Goal: Information Seeking & Learning: Check status

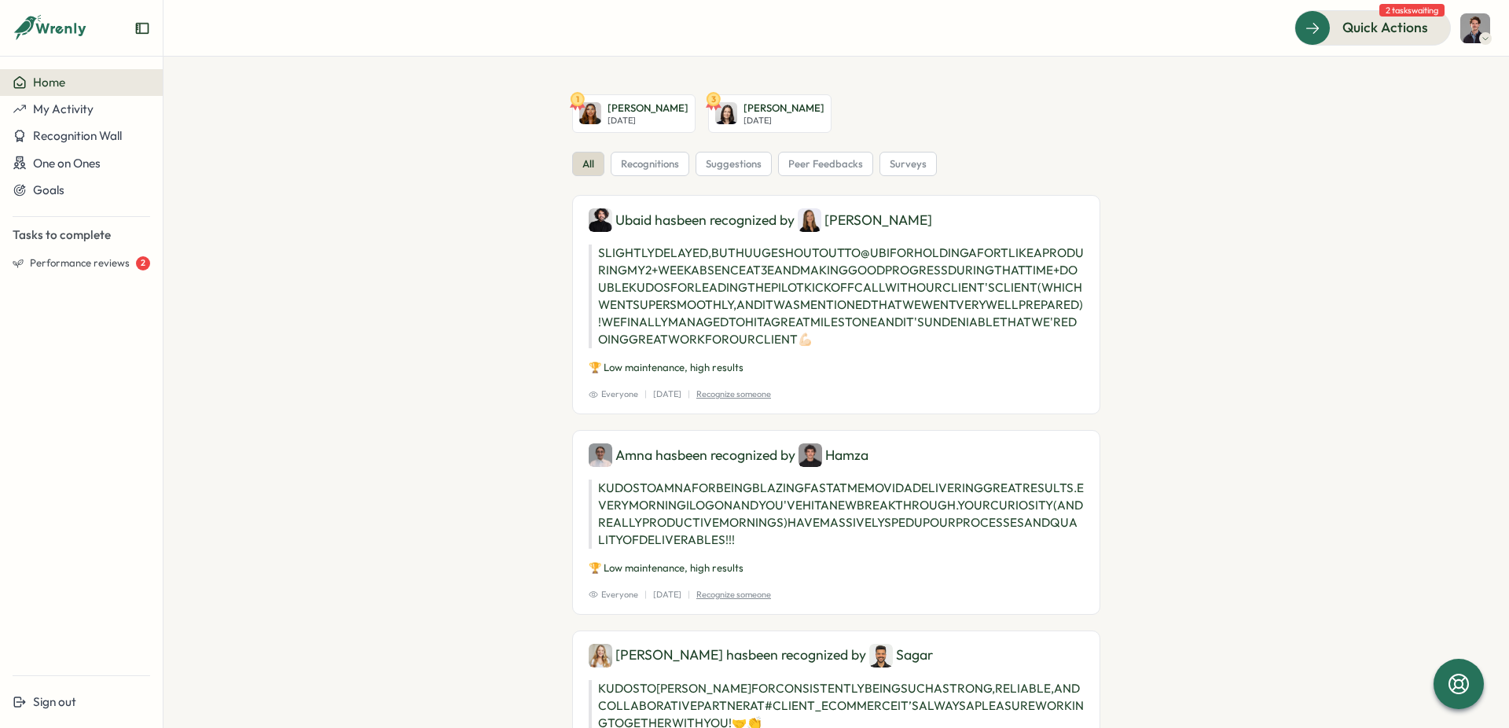
click at [1472, 35] on img at bounding box center [1475, 28] width 30 height 30
click at [1459, 117] on div "My Activity" at bounding box center [1448, 107] width 97 height 30
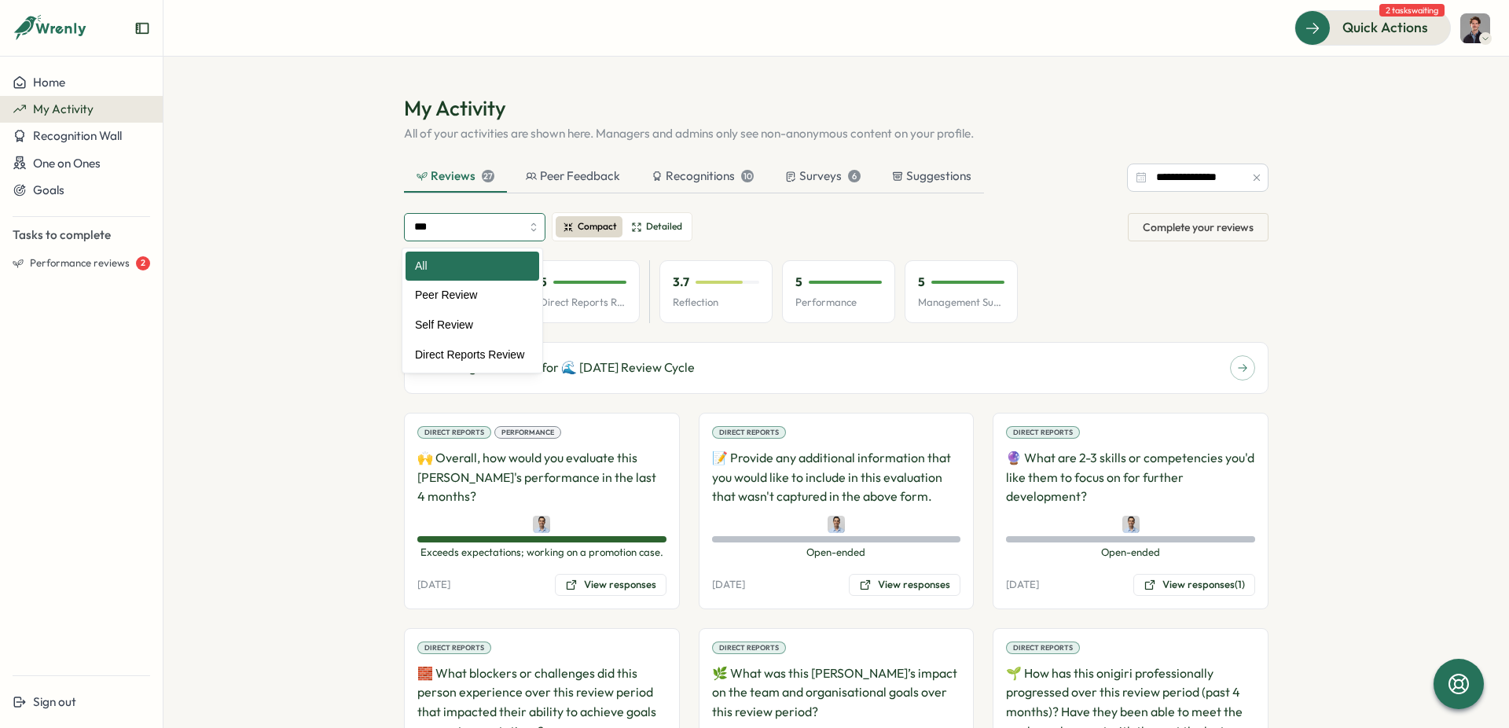
click at [514, 231] on input "***" at bounding box center [474, 227] width 141 height 28
click at [325, 275] on section "**********" at bounding box center [835, 392] width 1345 height 671
click at [464, 179] on div "Reviews 27" at bounding box center [455, 175] width 78 height 17
click at [1221, 182] on input "**********" at bounding box center [1197, 177] width 141 height 28
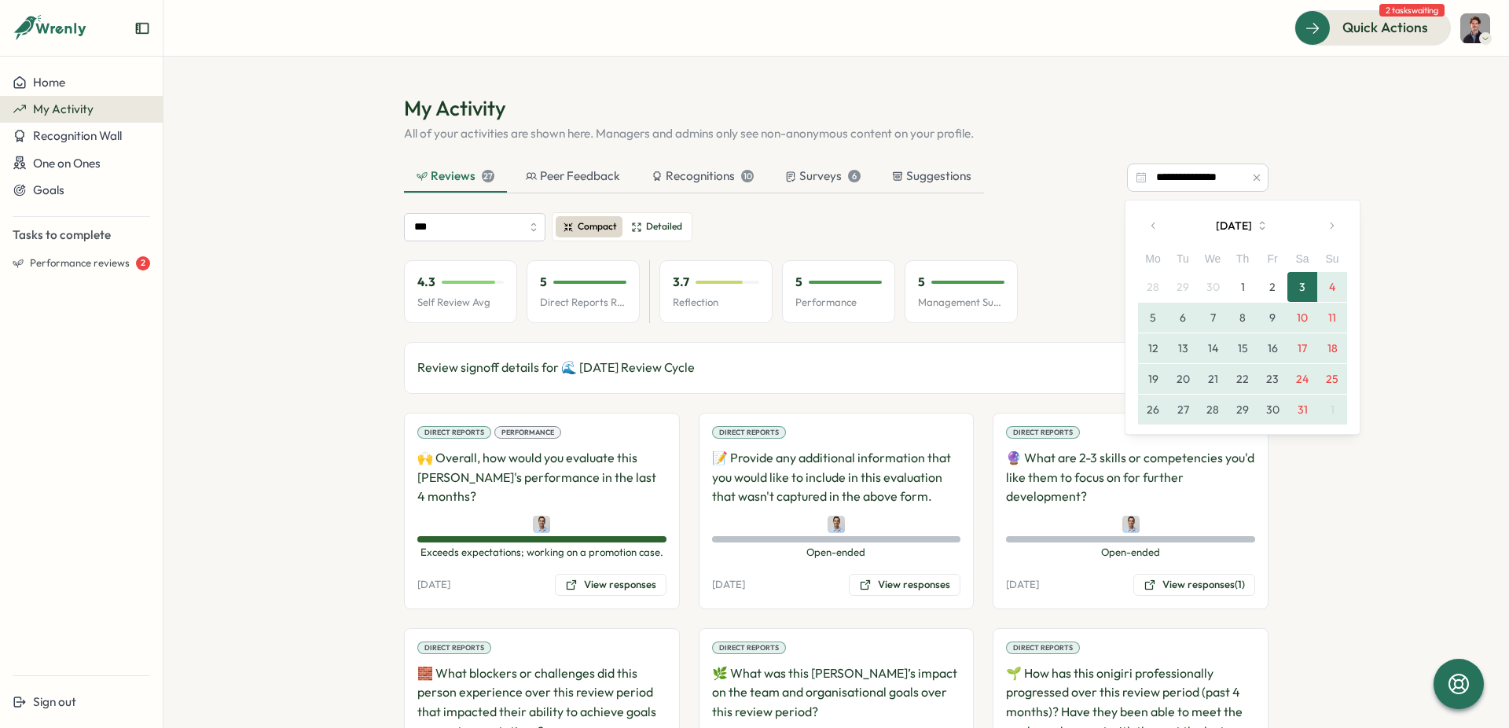
click at [1427, 375] on section "**********" at bounding box center [835, 392] width 1345 height 671
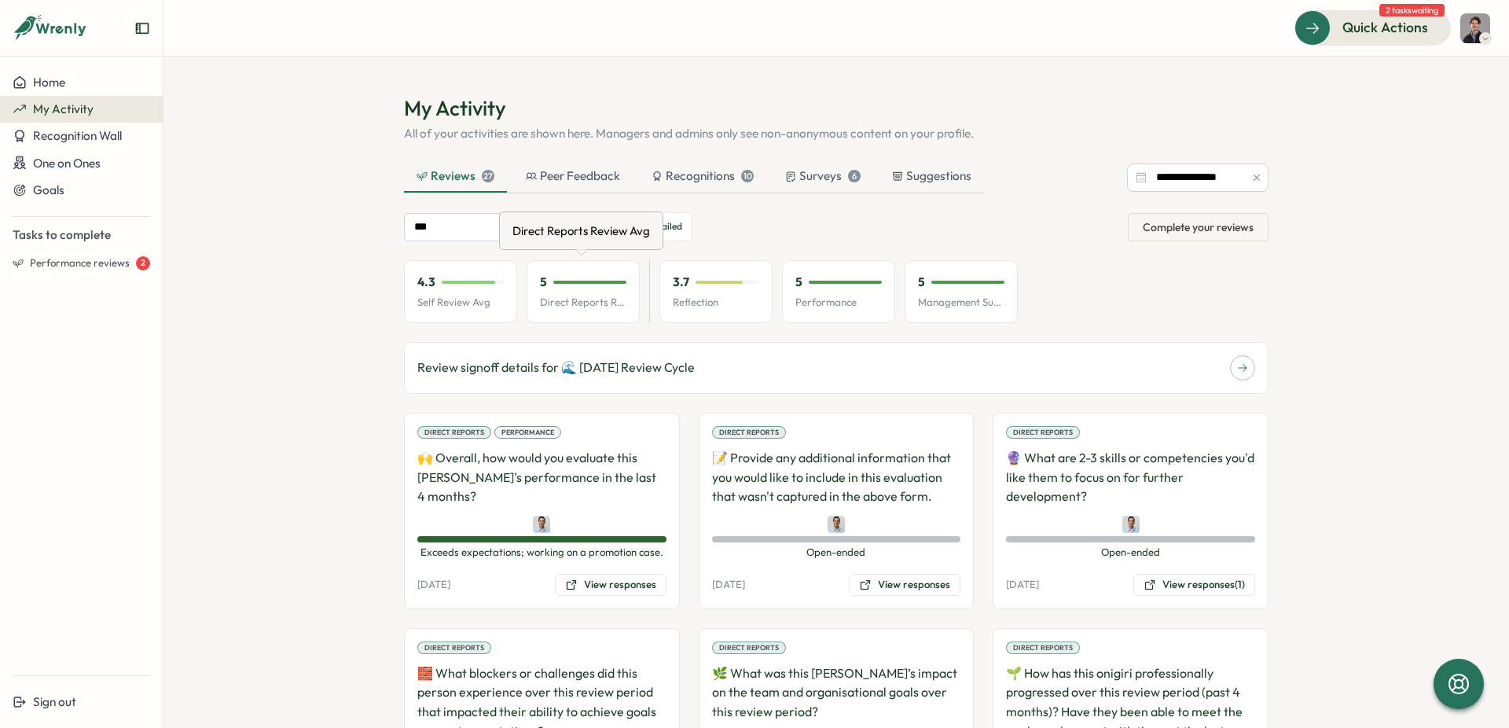
click at [573, 301] on p "Direct Reports Review Avg" at bounding box center [583, 302] width 86 height 14
click at [439, 305] on p "Self Review Avg" at bounding box center [460, 302] width 86 height 14
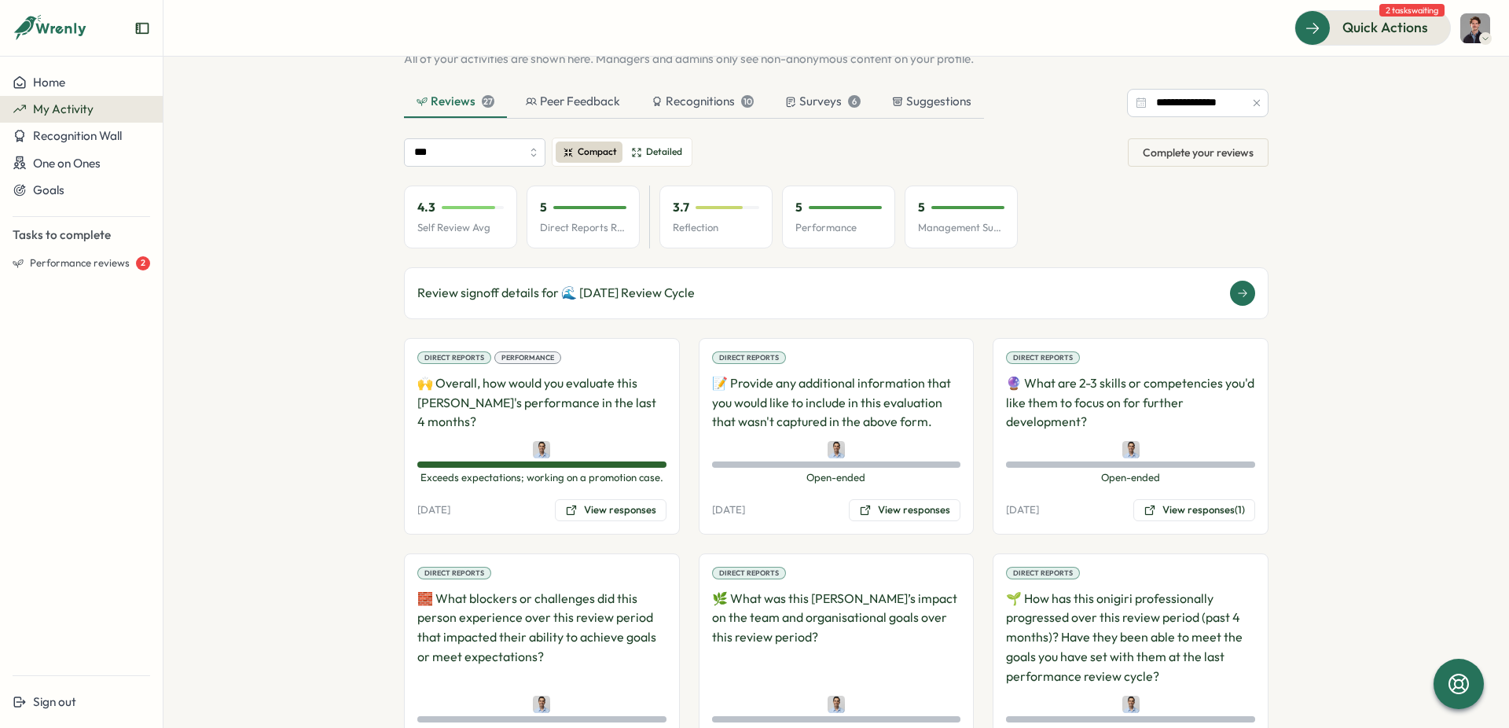
scroll to position [193, 0]
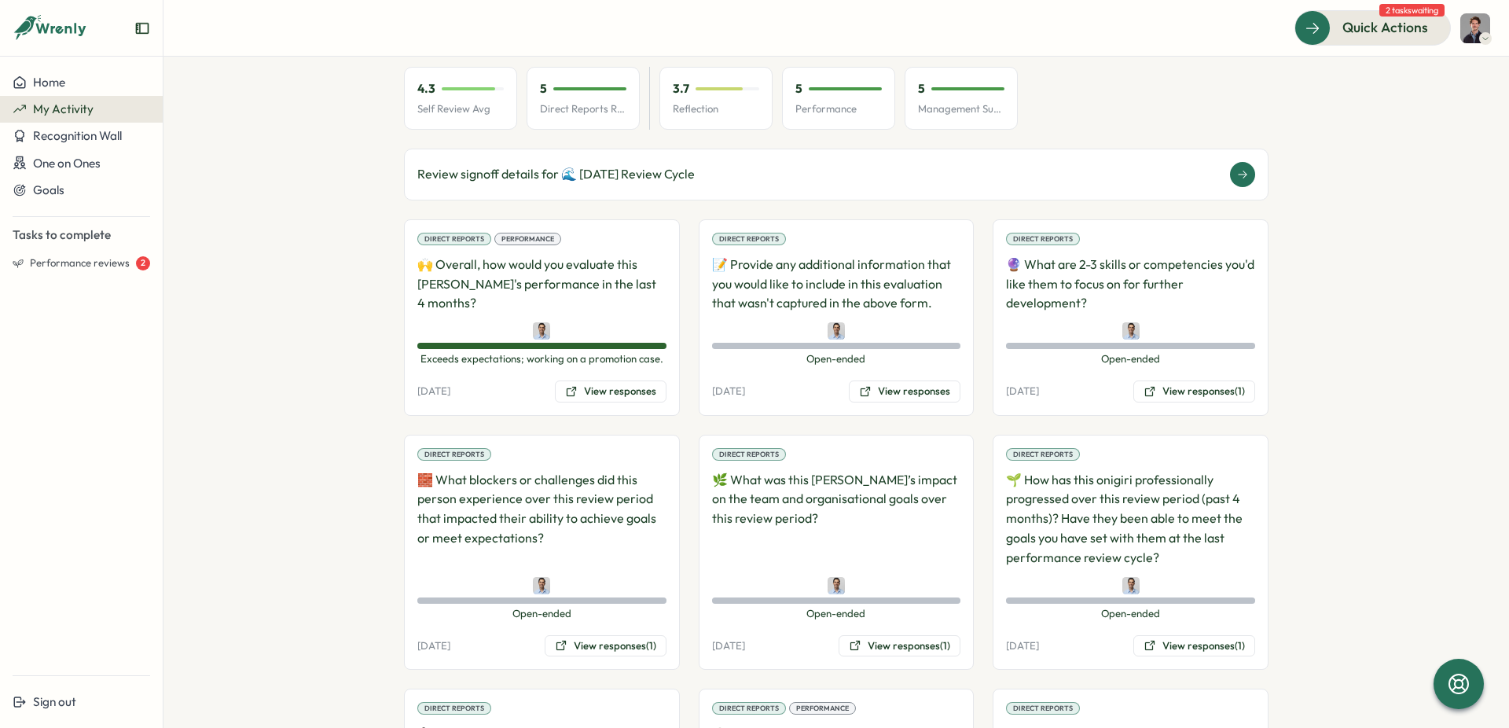
click at [950, 177] on div "Review signoff details for 🌊 [DATE] Review Cycle" at bounding box center [836, 174] width 838 height 25
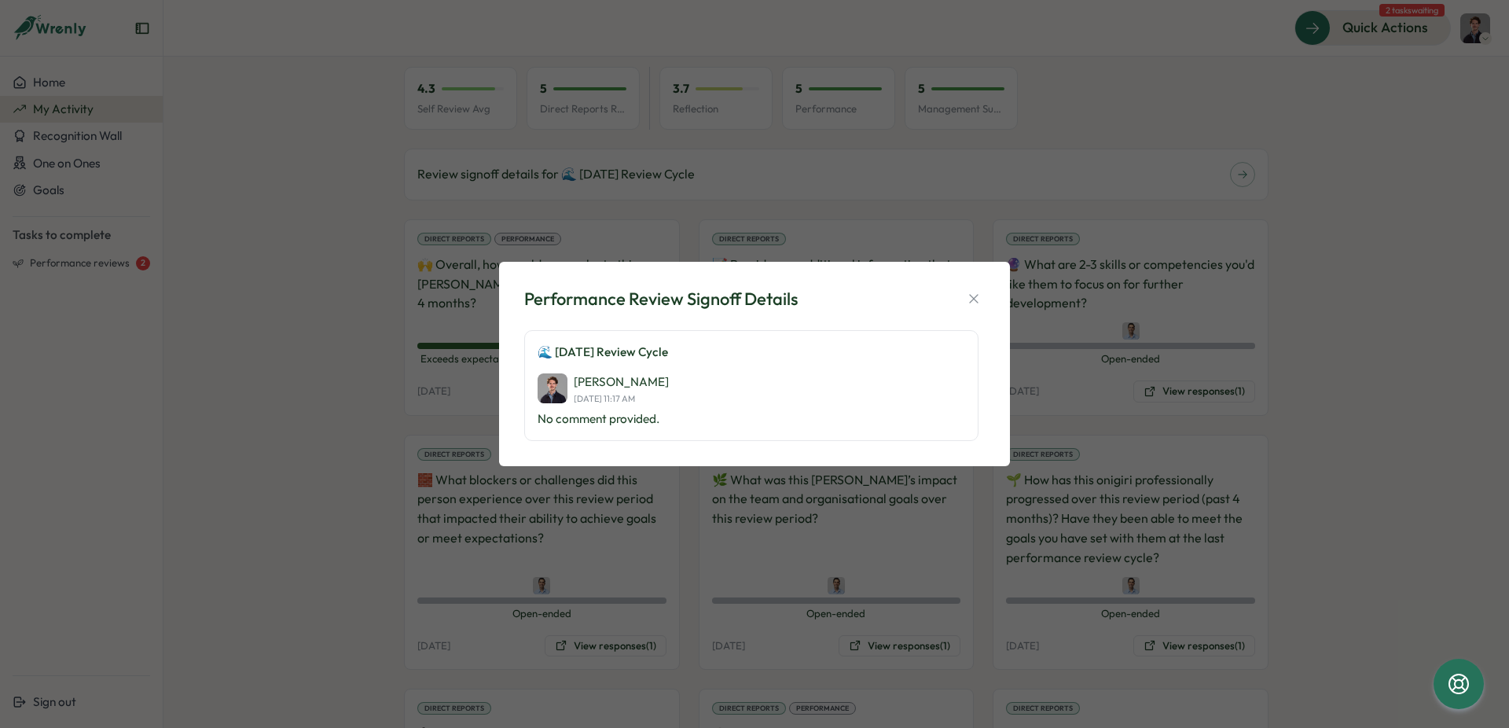
click at [665, 335] on div "🌊 [DATE] Review Cycle [PERSON_NAME] [DATE] 11:17 AM No comment provided." at bounding box center [751, 385] width 454 height 111
drag, startPoint x: 632, startPoint y: 362, endPoint x: 787, endPoint y: 337, distance: 157.6
click at [633, 364] on div "🌊 [DATE] Review Cycle [PERSON_NAME] [DATE] 11:17 AM No comment provided." at bounding box center [751, 385] width 454 height 111
click at [963, 296] on button "button" at bounding box center [974, 299] width 22 height 22
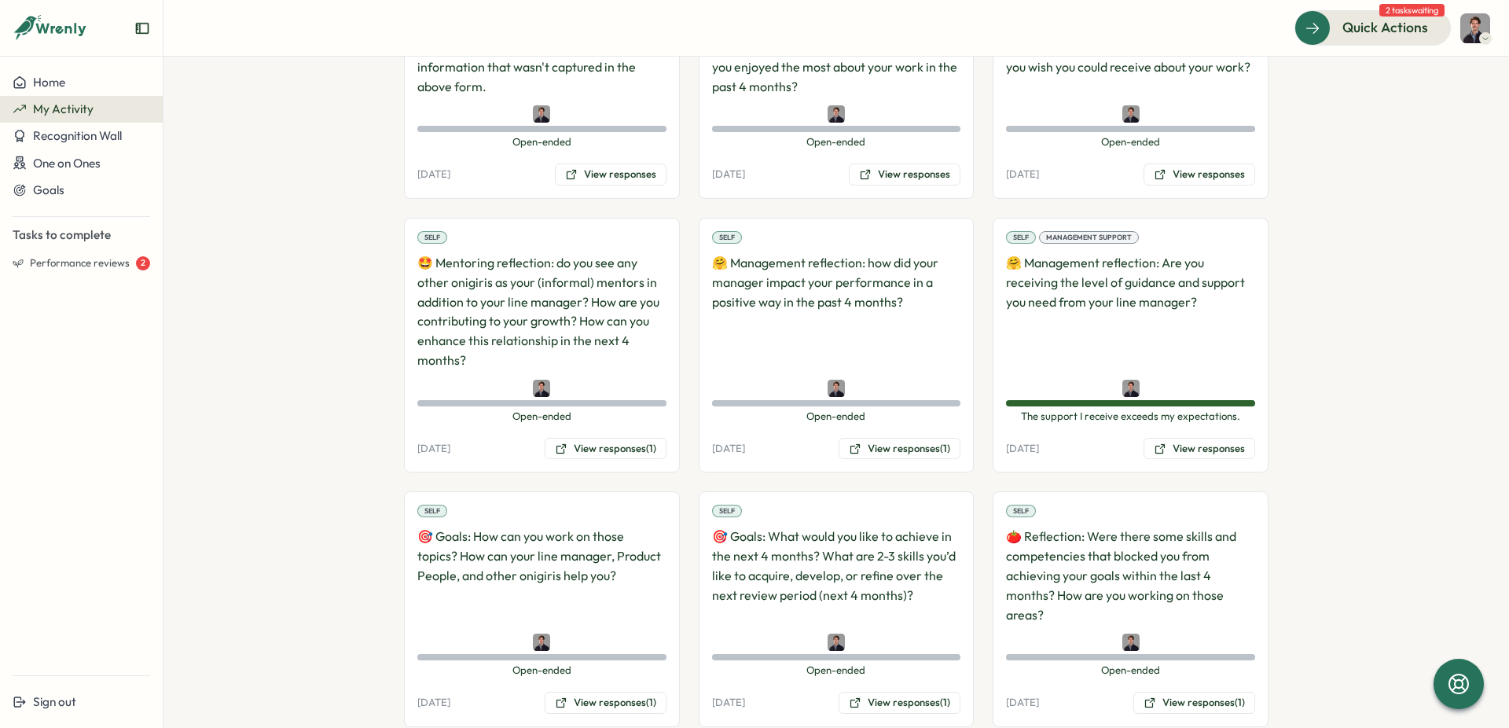
scroll to position [1855, 0]
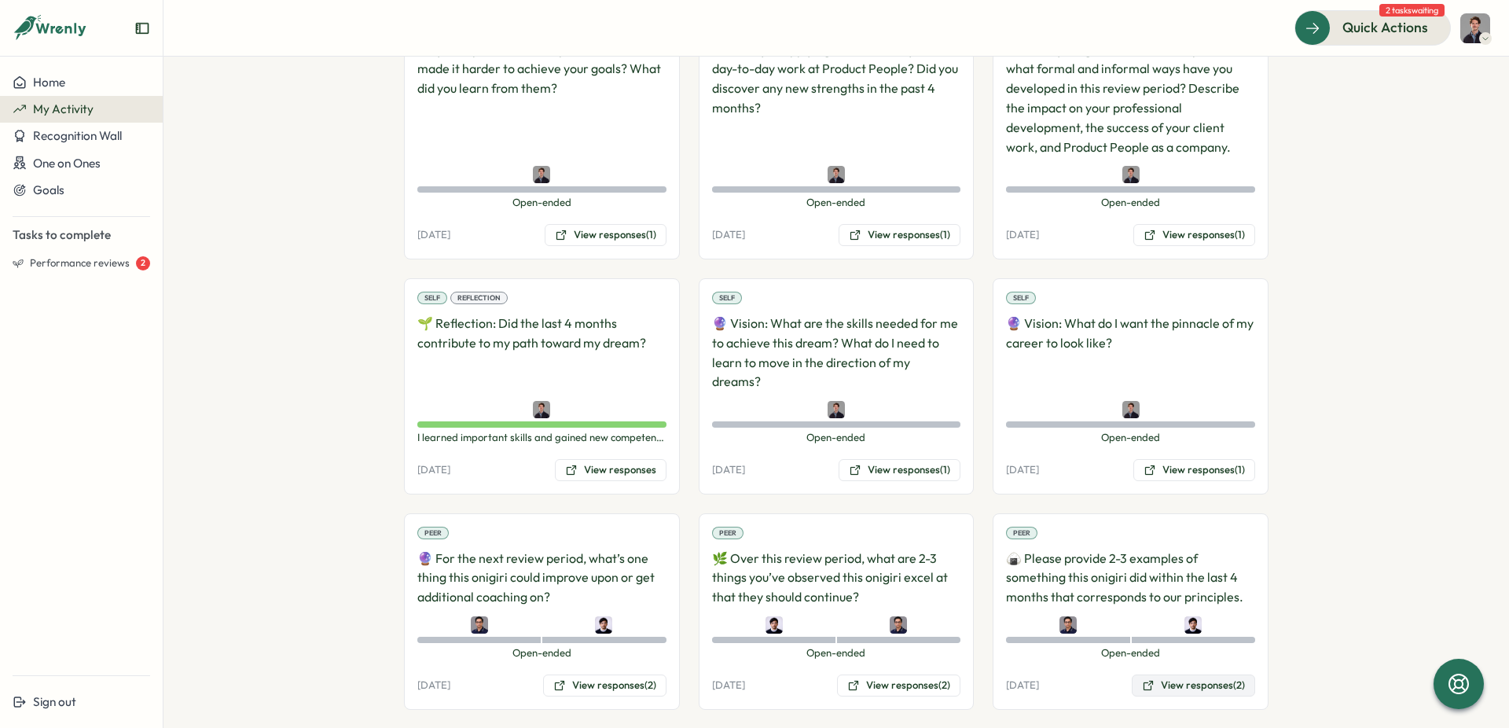
click at [1199, 674] on button "View responses (2)" at bounding box center [1192, 685] width 123 height 22
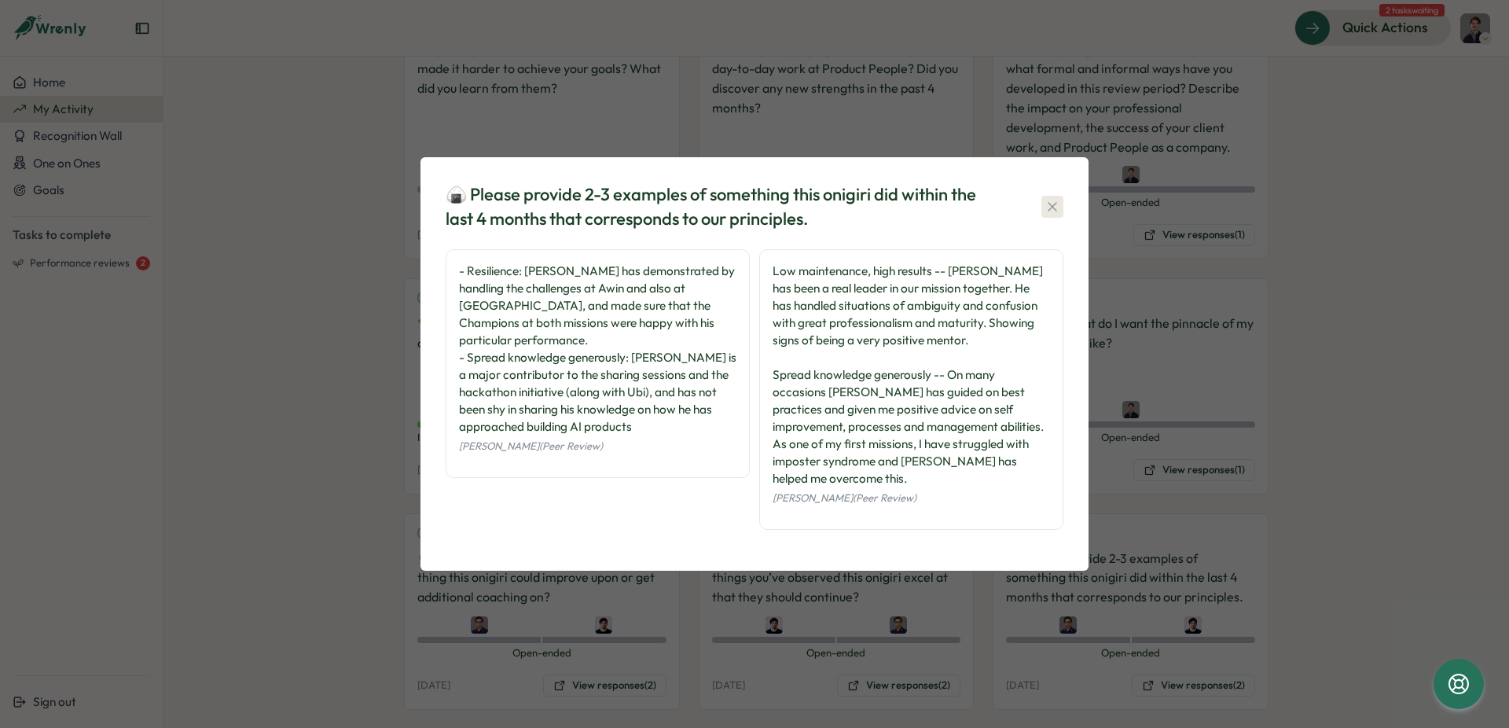
click at [1044, 215] on icon "button" at bounding box center [1052, 207] width 16 height 16
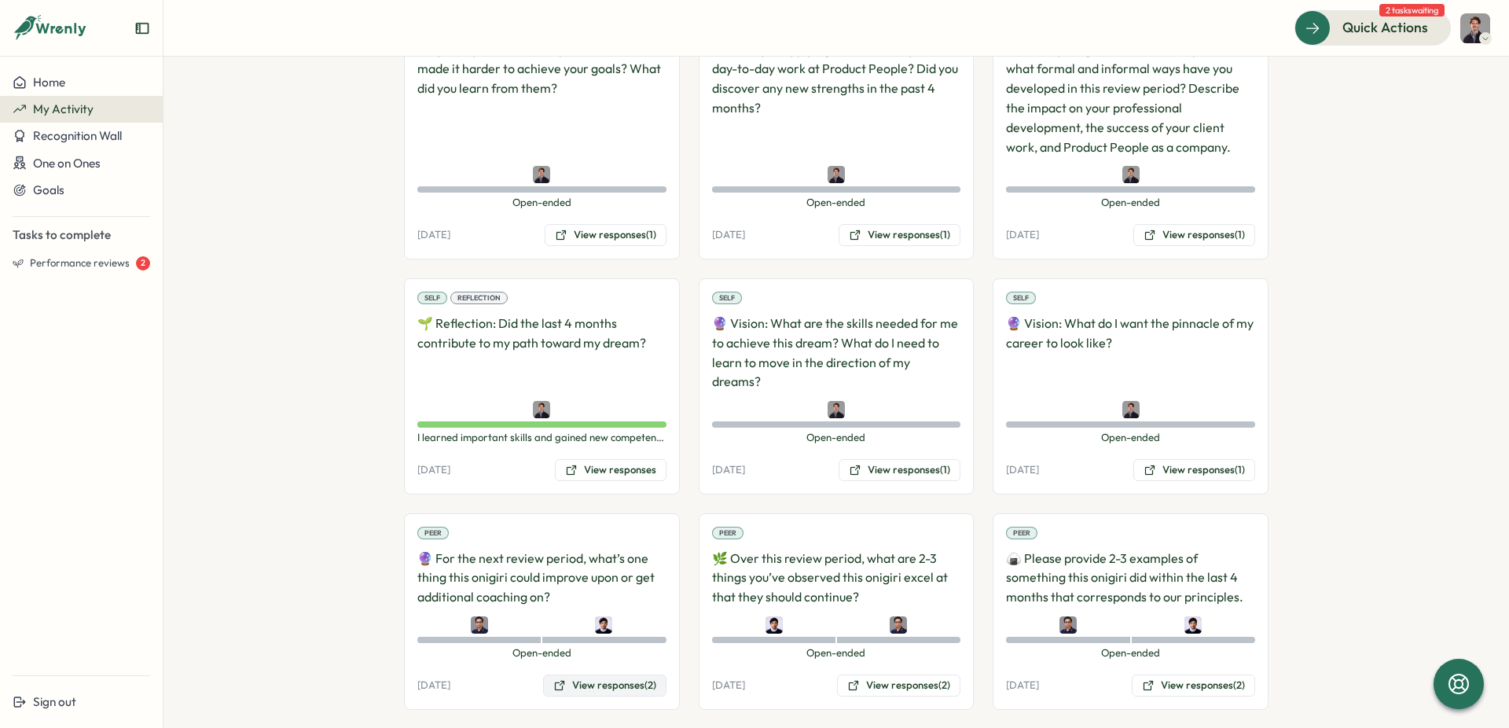
click at [601, 674] on button "View responses (2)" at bounding box center [604, 685] width 123 height 22
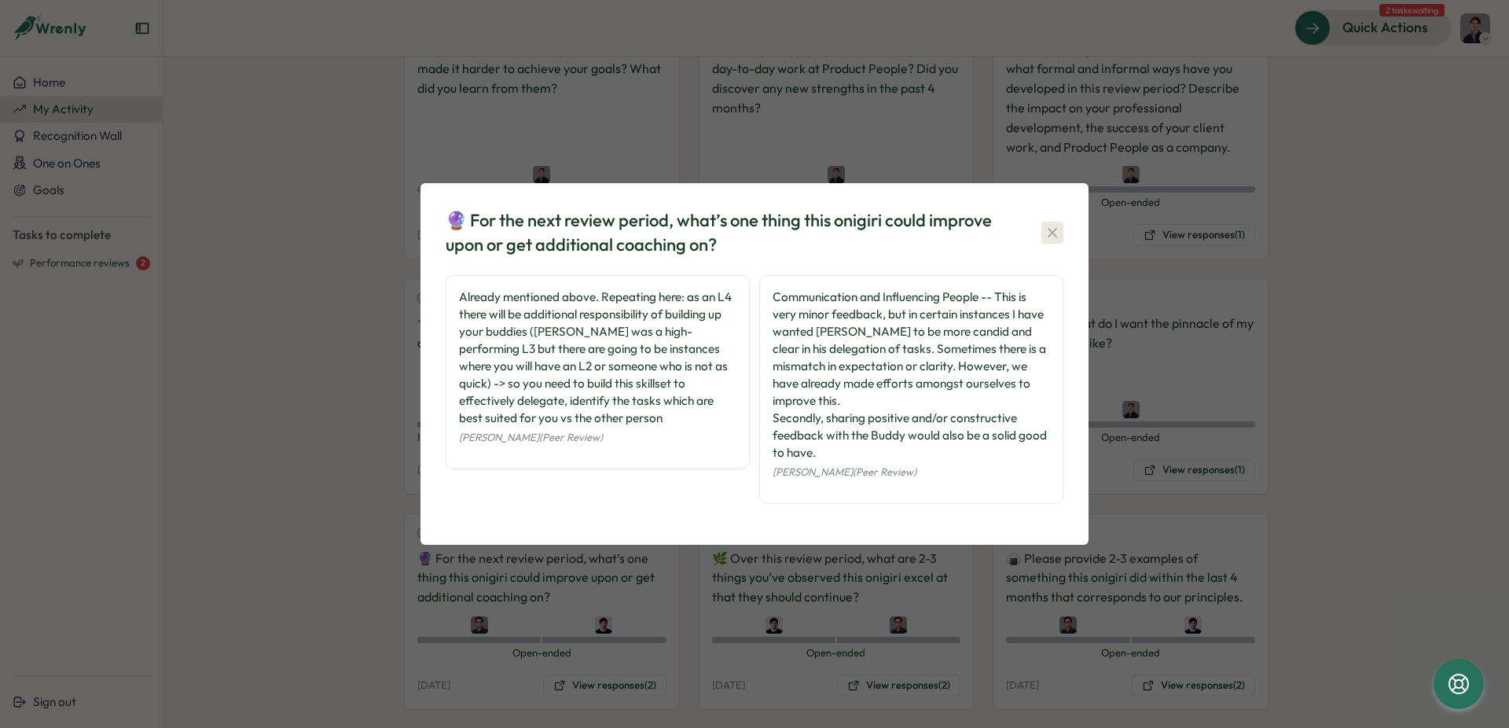
click at [1055, 237] on icon "button" at bounding box center [1051, 232] width 9 height 9
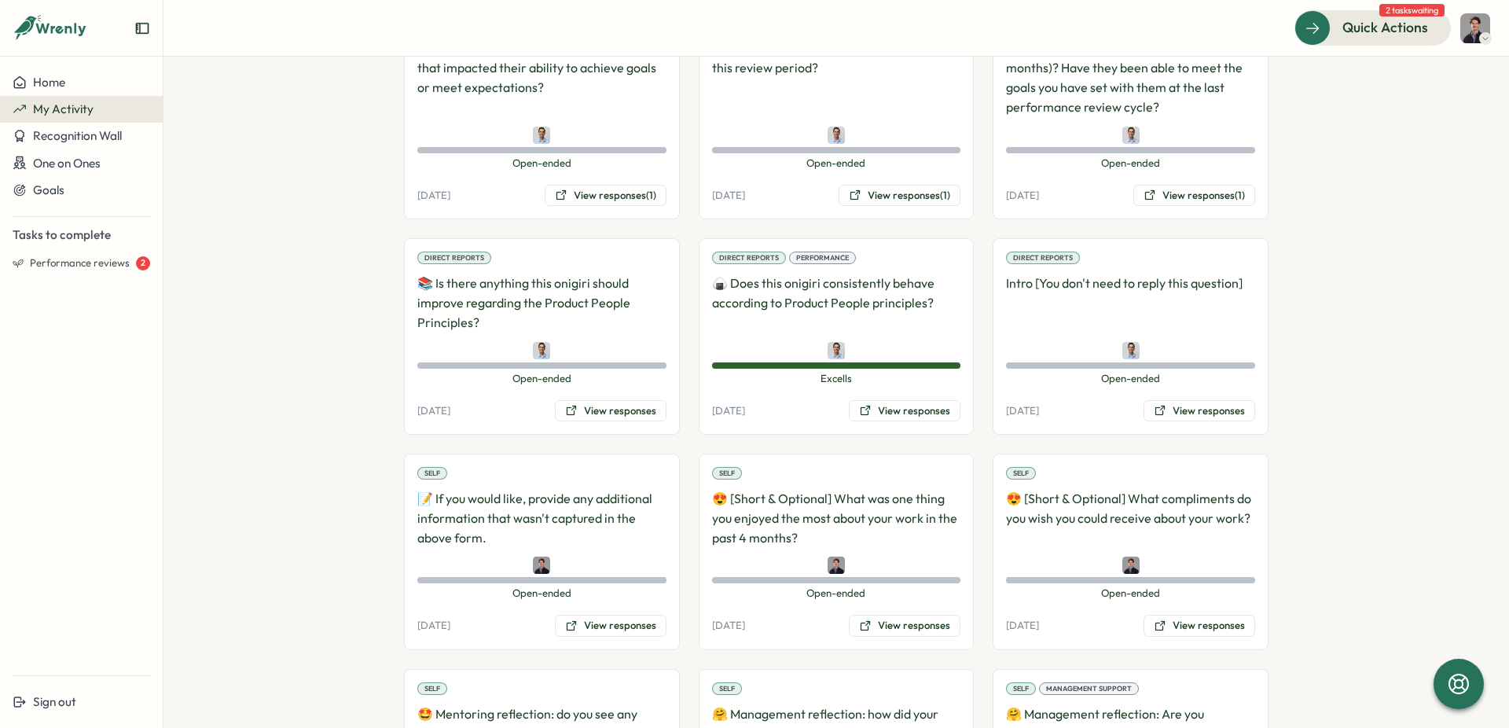
scroll to position [446, 0]
